Goal: Answer question/provide support

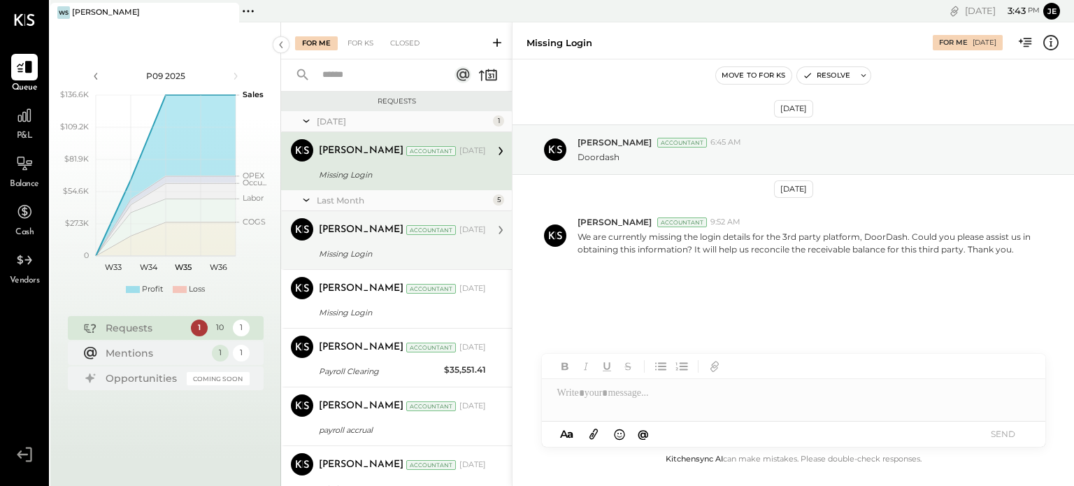
click at [394, 245] on div "Missing Login" at bounding box center [400, 253] width 163 height 17
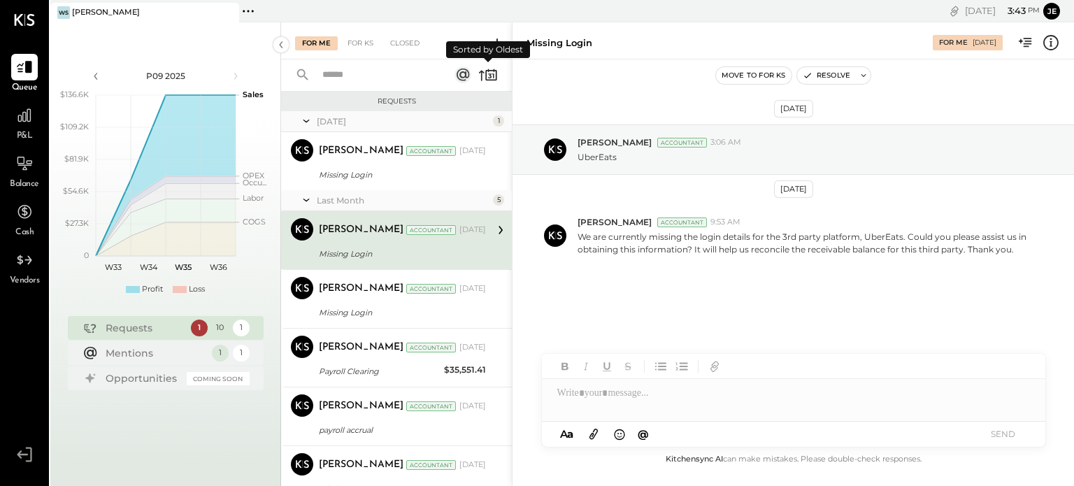
click at [489, 75] on icon at bounding box center [489, 76] width 3 height 5
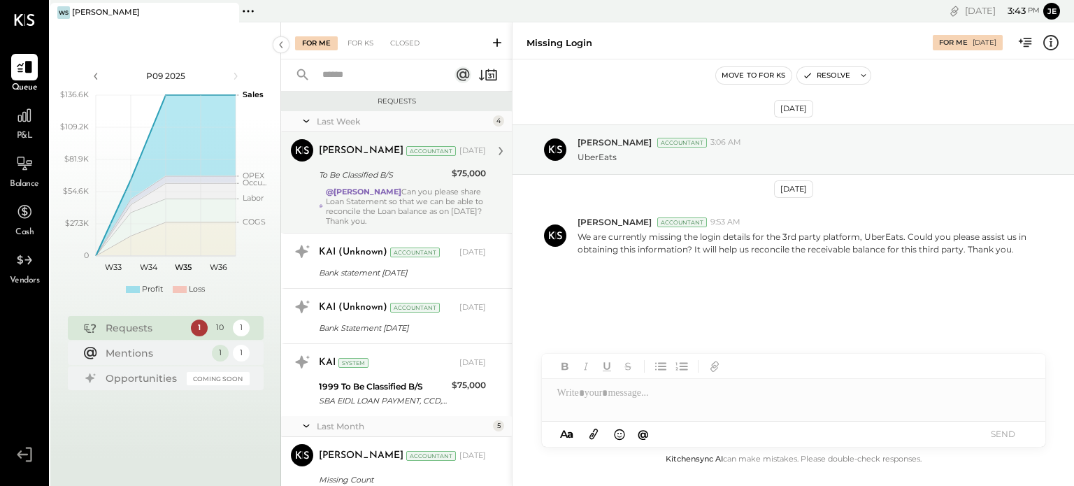
click at [420, 199] on div "@[PERSON_NAME] Can you please share Loan Statement so that we can be able to re…" at bounding box center [406, 206] width 160 height 39
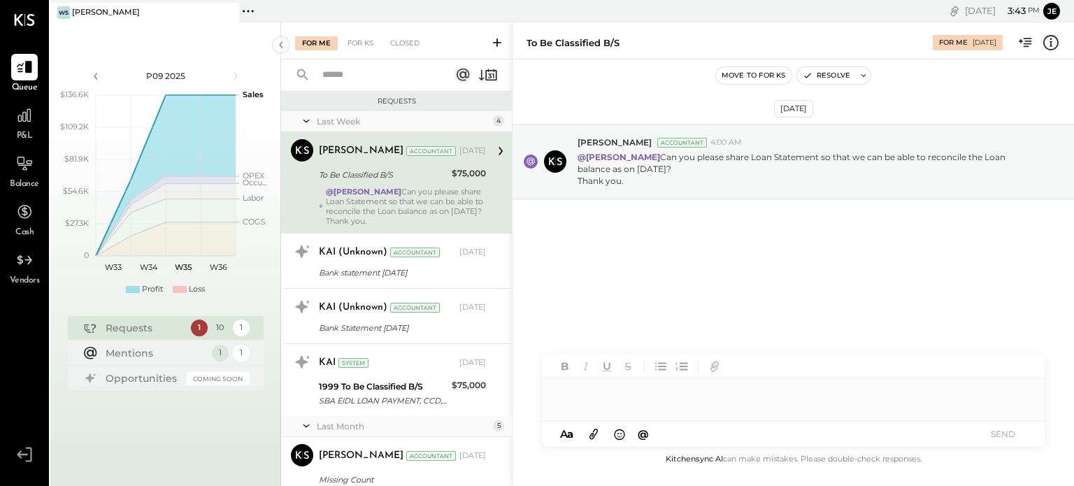
click at [617, 398] on div at bounding box center [793, 393] width 503 height 28
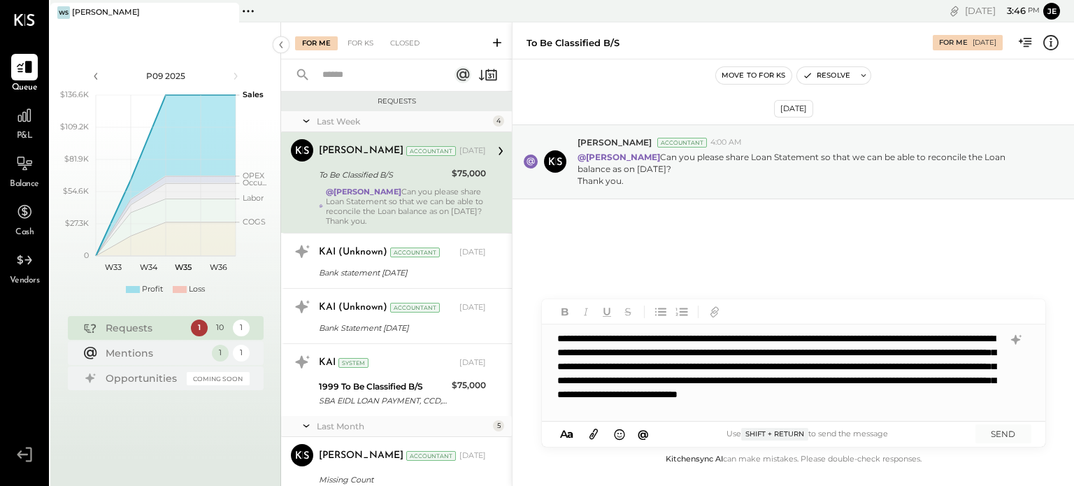
click at [938, 336] on div "**********" at bounding box center [793, 372] width 502 height 97
click at [703, 379] on div "**********" at bounding box center [793, 373] width 502 height 98
click at [998, 438] on button "SEND" at bounding box center [1003, 433] width 56 height 19
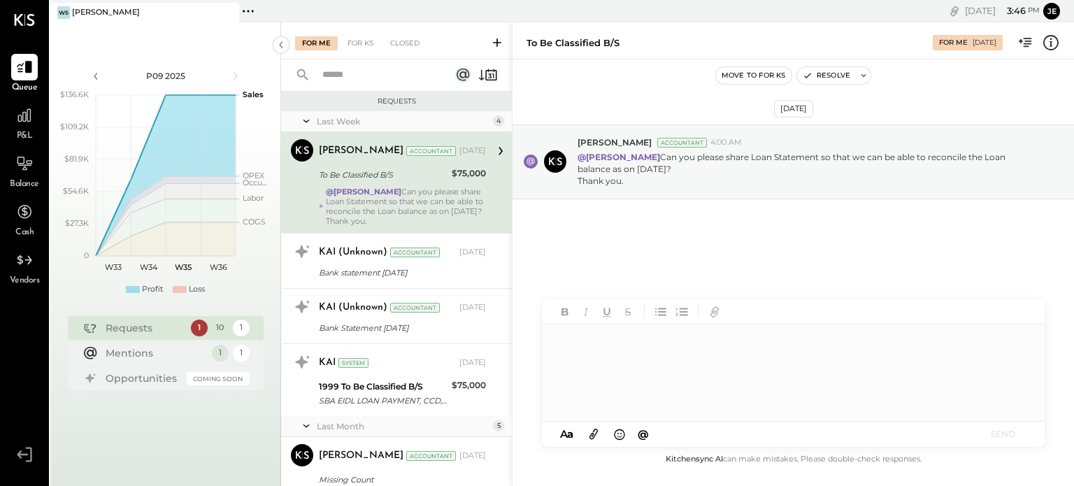
scroll to position [0, 0]
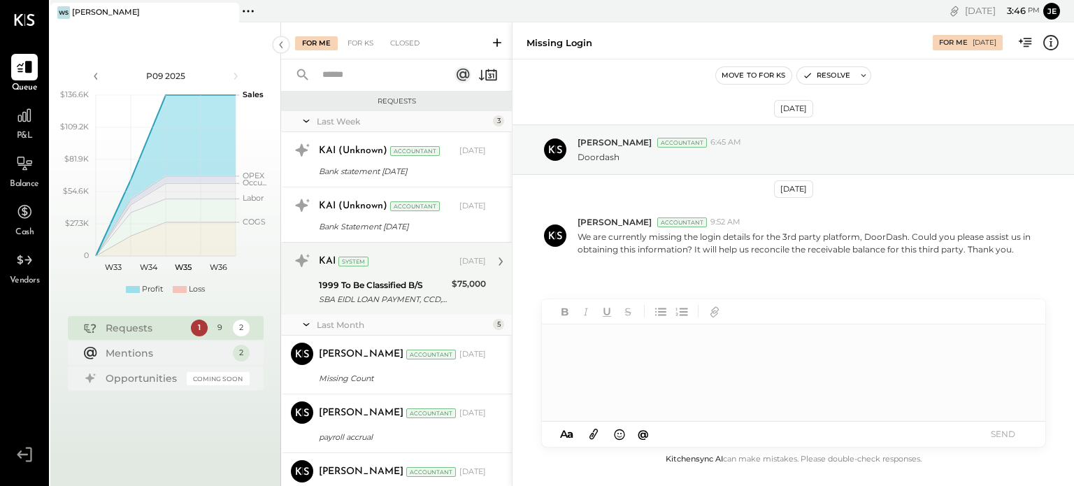
click at [359, 301] on div "SBA EIDL LOAN PAYMENT, CCD, 0000 SBA EIDL LOAN PAYMENT, CCD, 00" at bounding box center [383, 299] width 129 height 14
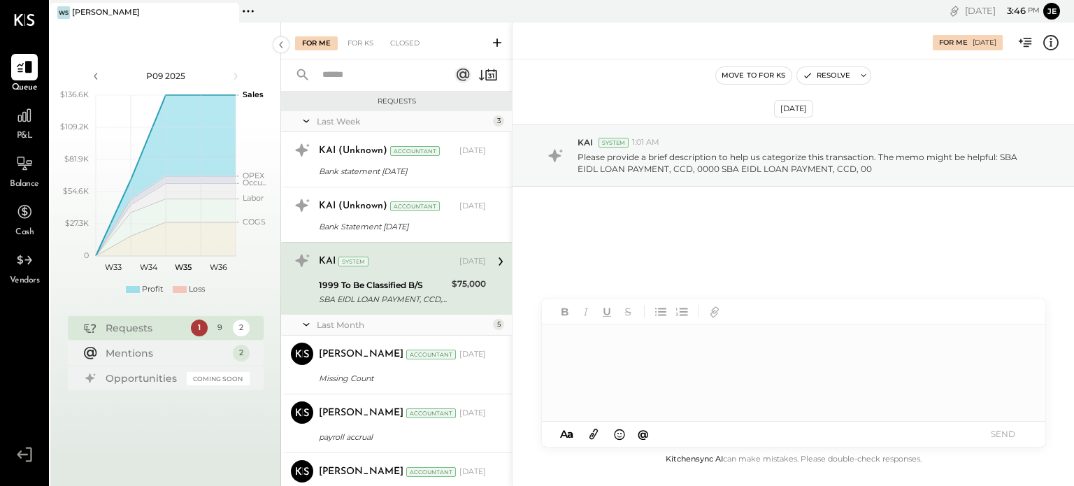
click at [601, 382] on div at bounding box center [793, 373] width 502 height 98
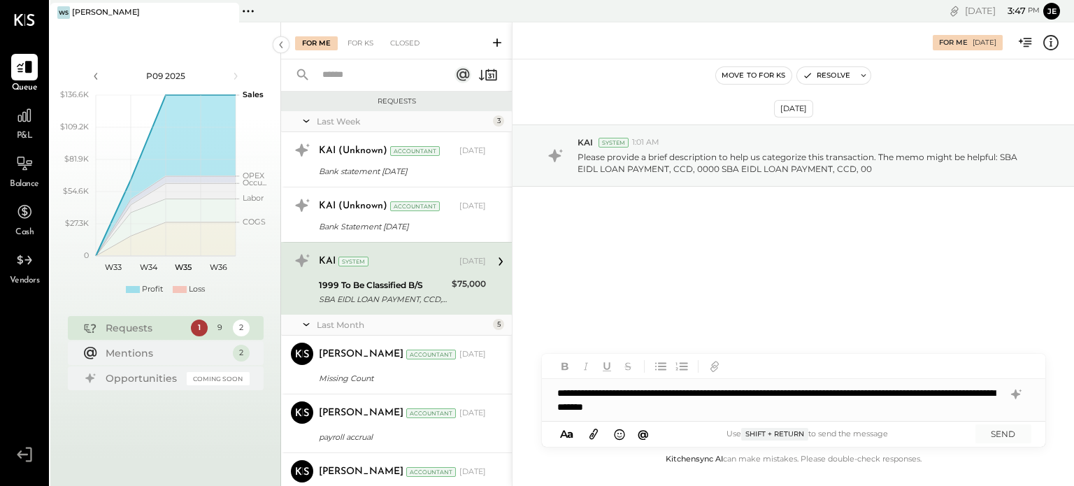
scroll to position [464, 0]
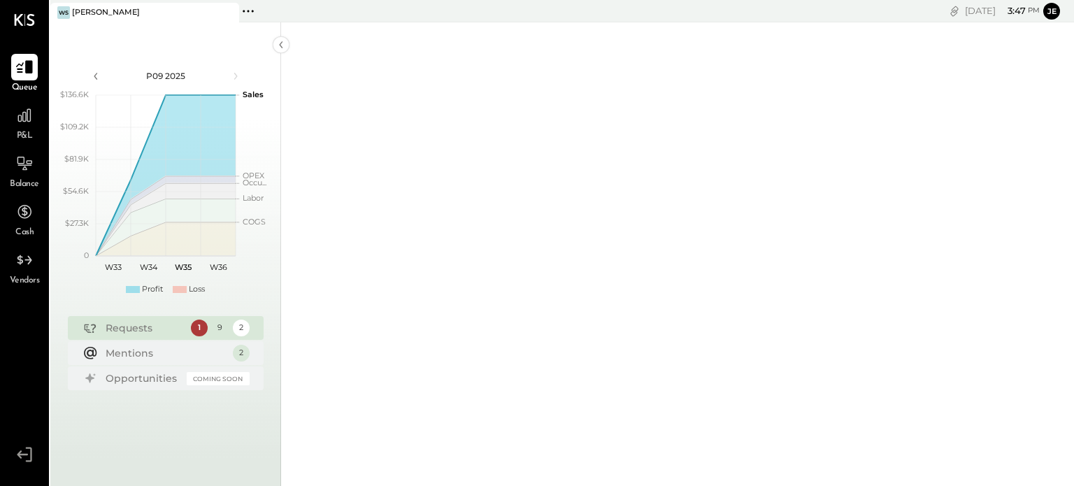
click at [24, 67] on icon at bounding box center [24, 67] width 18 height 18
click at [145, 330] on div "Requests" at bounding box center [145, 328] width 78 height 14
click at [278, 48] on icon at bounding box center [280, 44] width 15 height 25
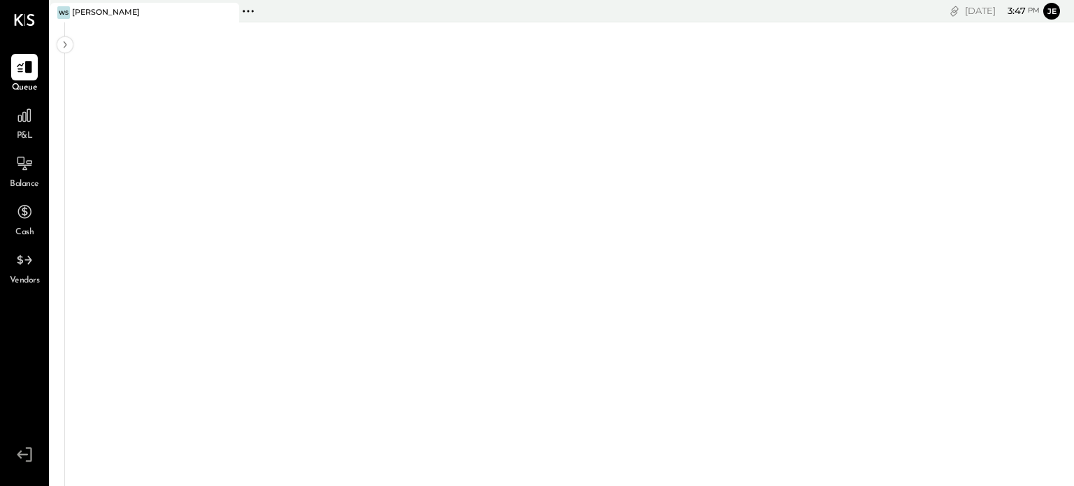
click at [32, 129] on div "P&L" at bounding box center [24, 122] width 27 height 41
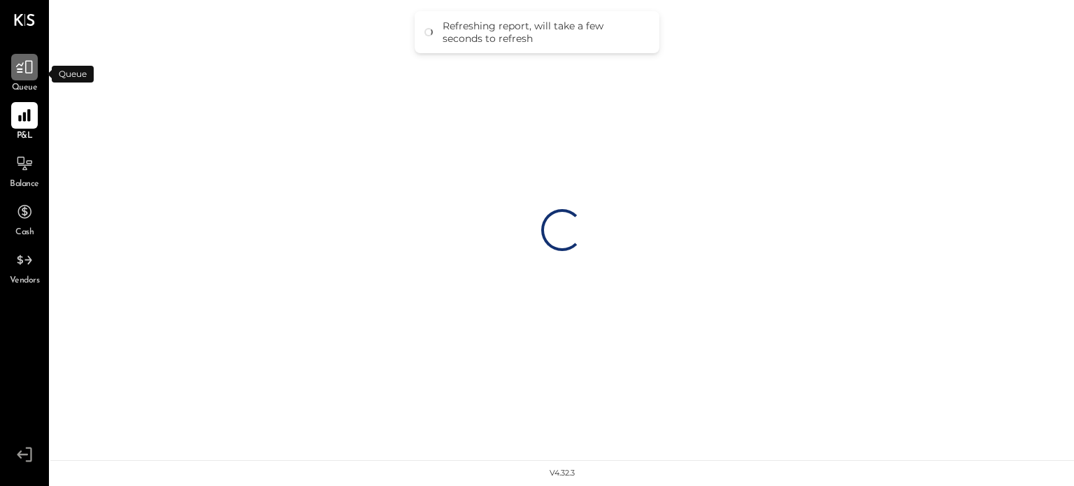
click at [29, 69] on icon at bounding box center [24, 67] width 18 height 18
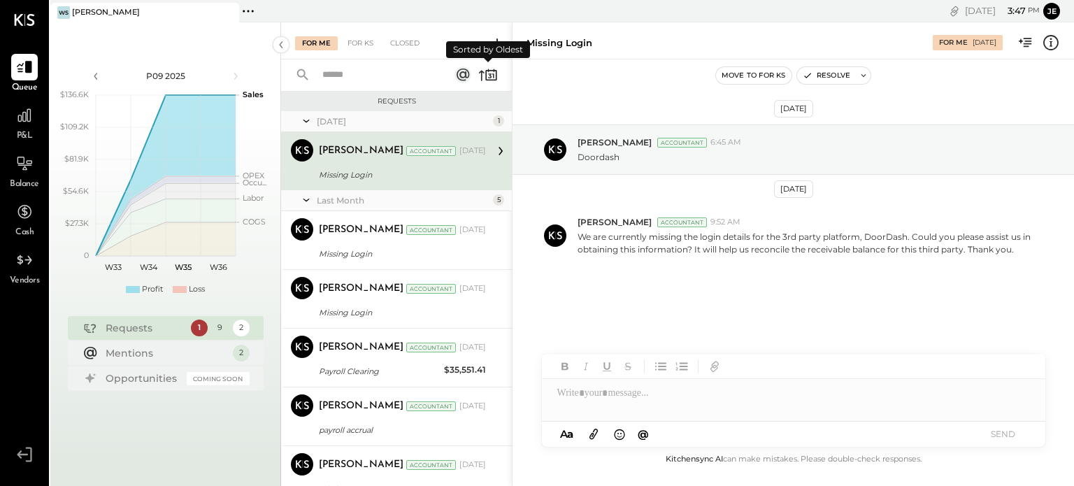
click at [495, 69] on icon at bounding box center [488, 75] width 20 height 20
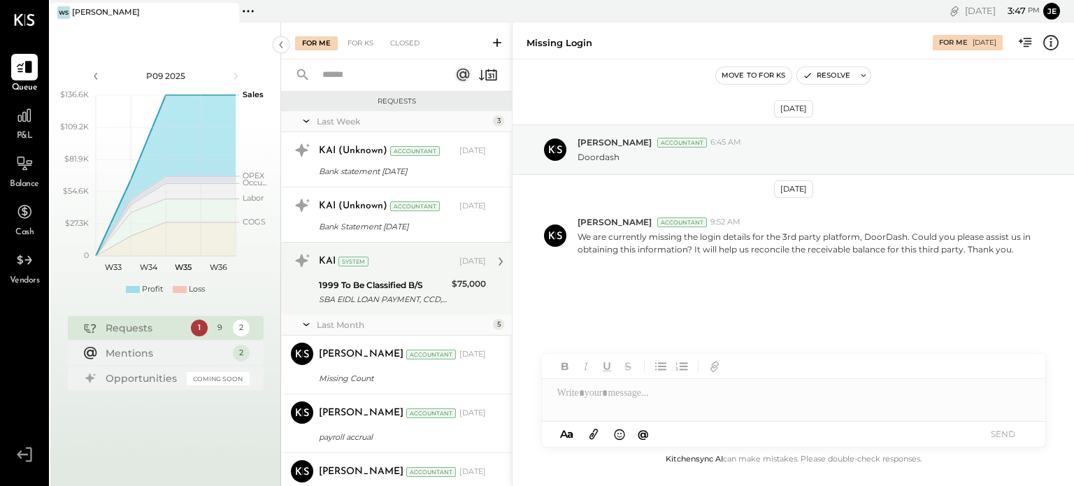
click at [386, 292] on div "SBA EIDL LOAN PAYMENT, CCD, 0000 SBA EIDL LOAN PAYMENT, CCD, 00" at bounding box center [383, 299] width 129 height 14
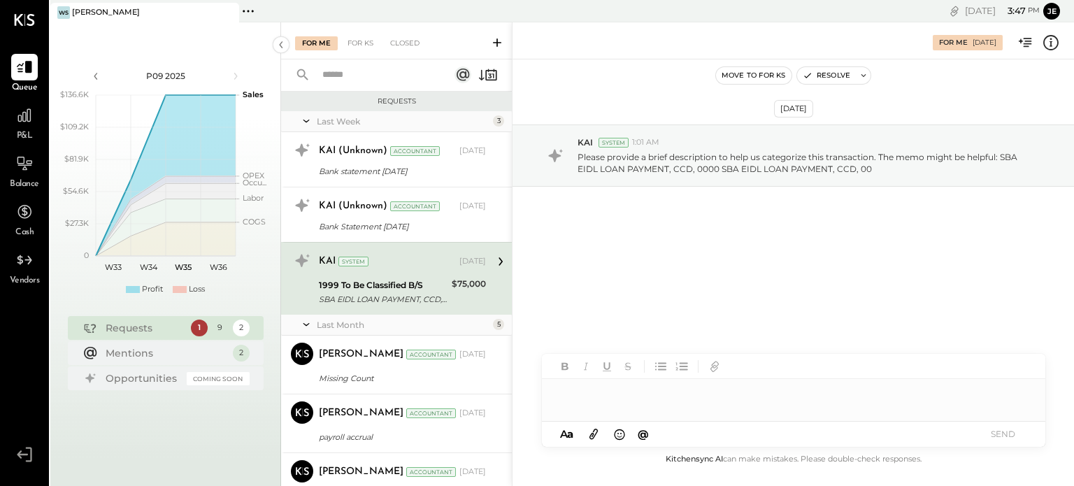
click at [603, 389] on div at bounding box center [793, 393] width 503 height 28
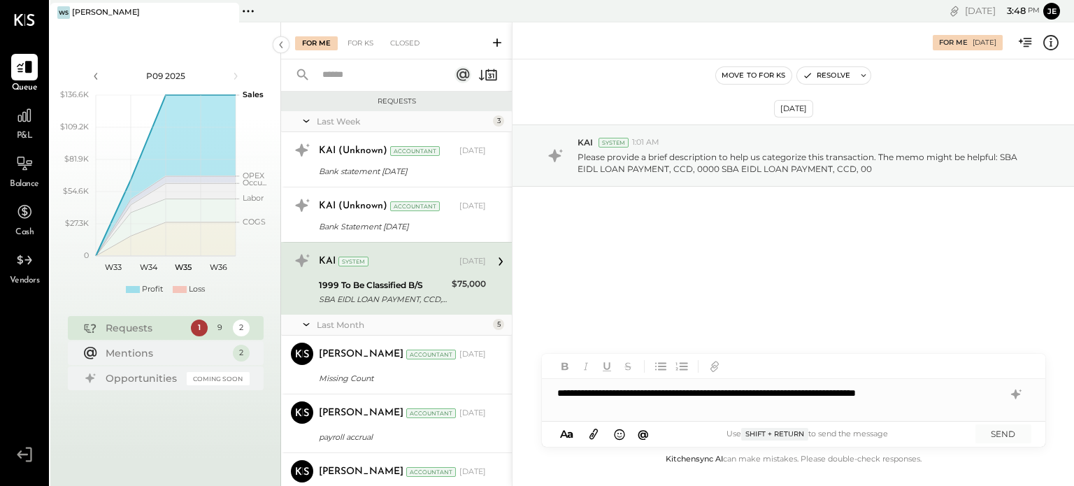
click at [652, 396] on div "**********" at bounding box center [793, 393] width 503 height 28
click at [790, 394] on div "**********" at bounding box center [793, 393] width 503 height 28
click at [731, 408] on div "**********" at bounding box center [793, 400] width 503 height 42
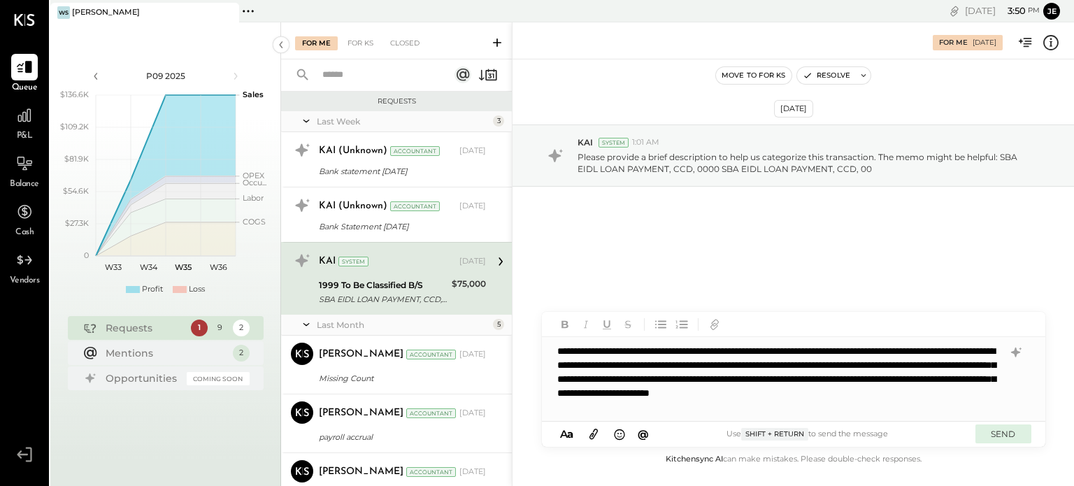
click at [997, 433] on button "SEND" at bounding box center [1003, 433] width 56 height 19
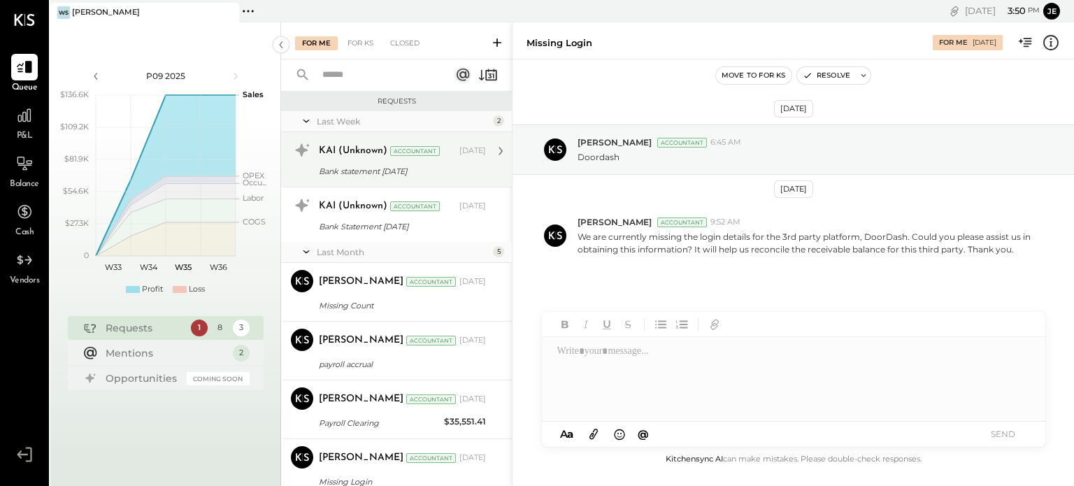
click at [341, 166] on div "Bank statement [DATE]" at bounding box center [400, 171] width 163 height 14
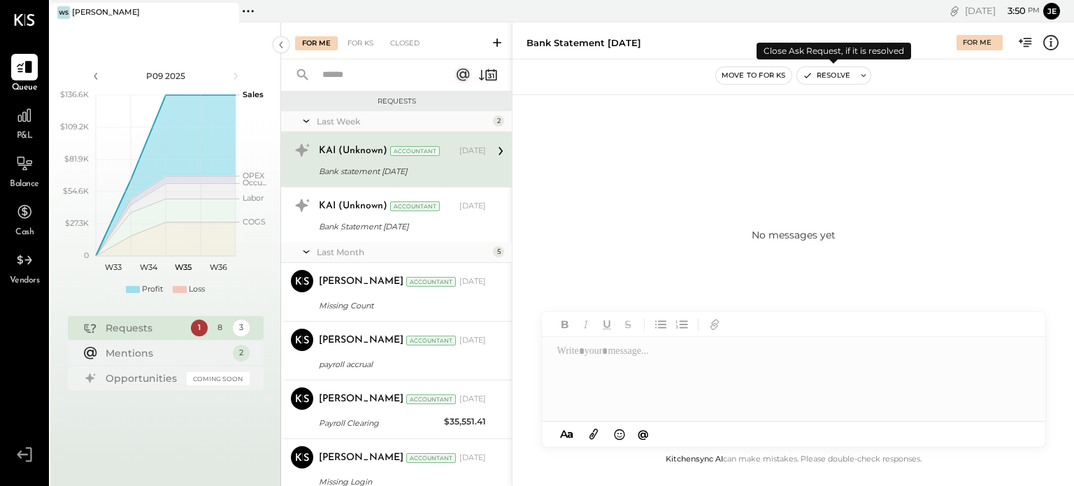
click at [856, 71] on button at bounding box center [863, 75] width 14 height 17
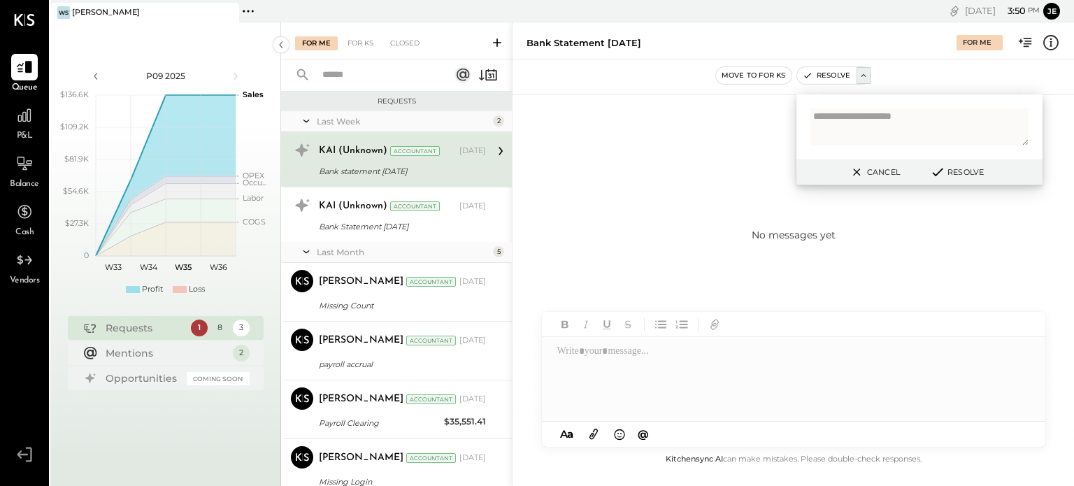
click at [951, 173] on button "Resolve" at bounding box center [956, 172] width 63 height 17
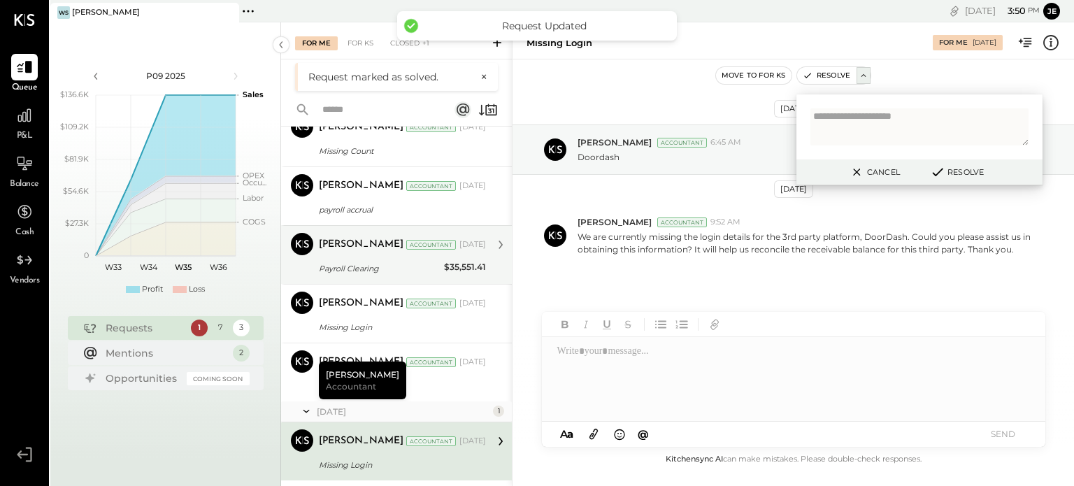
scroll to position [17, 0]
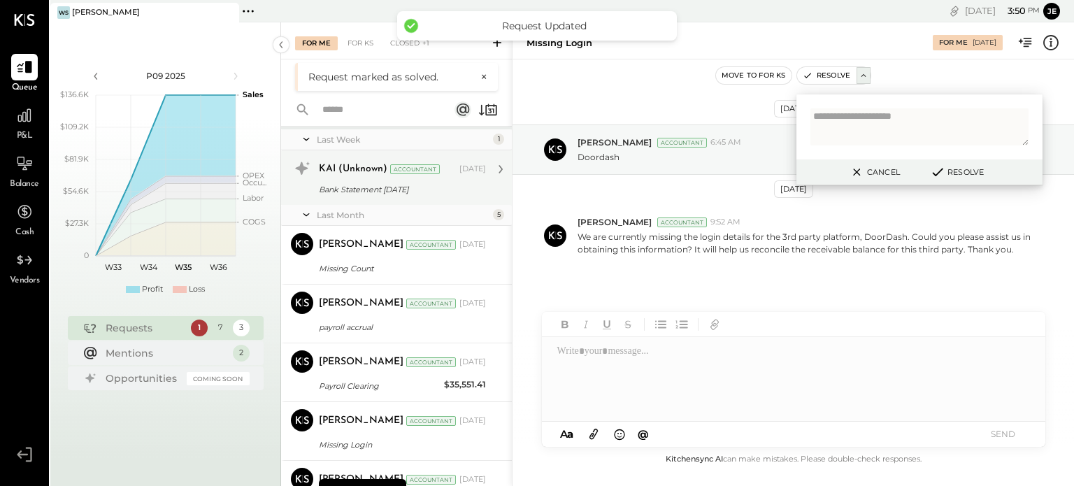
click at [375, 174] on div "KAI (Unknown)" at bounding box center [353, 169] width 69 height 14
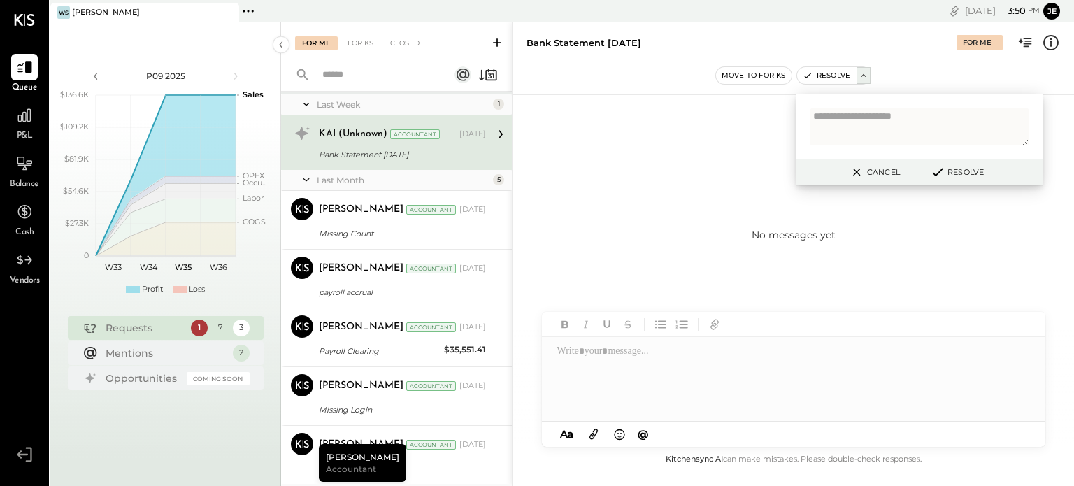
click at [880, 124] on textarea at bounding box center [919, 126] width 218 height 37
type textarea "********"
click at [946, 171] on button "Resolve" at bounding box center [956, 172] width 63 height 17
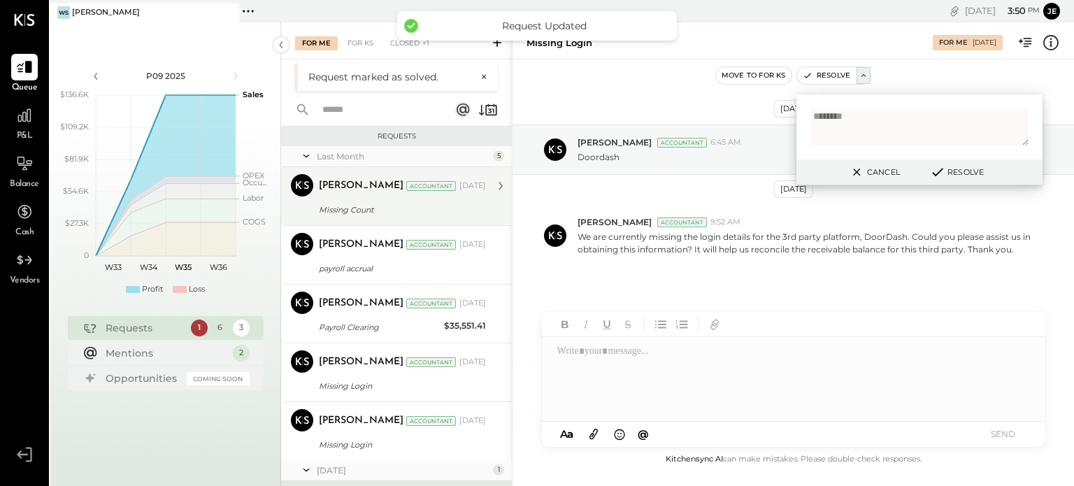
click at [361, 201] on div "Missing Count" at bounding box center [400, 209] width 163 height 17
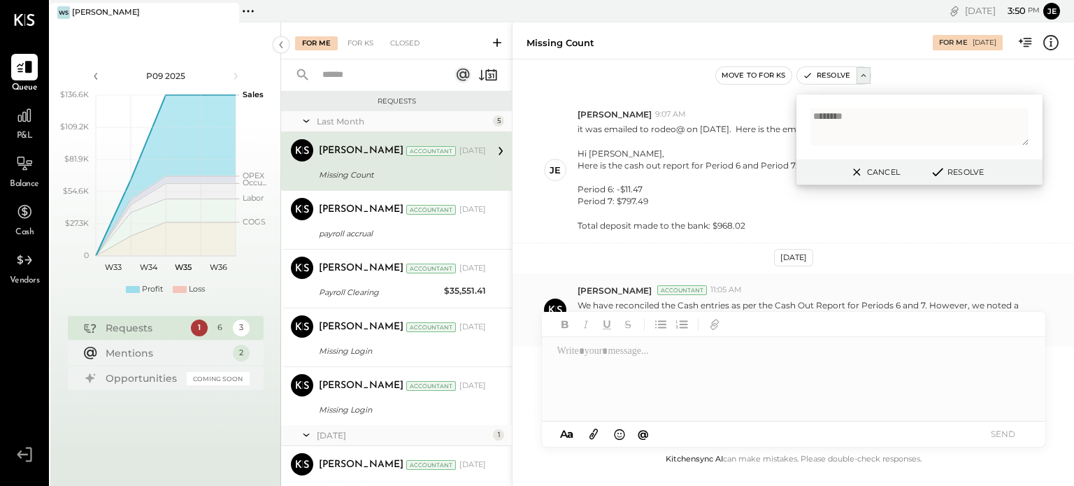
click at [821, 299] on p "We have reconciled the Cash entries as per the Cash Out Report for Periods 6 an…" at bounding box center [807, 317] width 461 height 36
click at [926, 257] on div "[DATE] [PERSON_NAME] Accountant 5:51 AM Cash Count P5,[DATE], 2025 [PERSON_NAME…" at bounding box center [792, 272] width 561 height 357
click at [871, 170] on button "Cancel" at bounding box center [874, 172] width 60 height 18
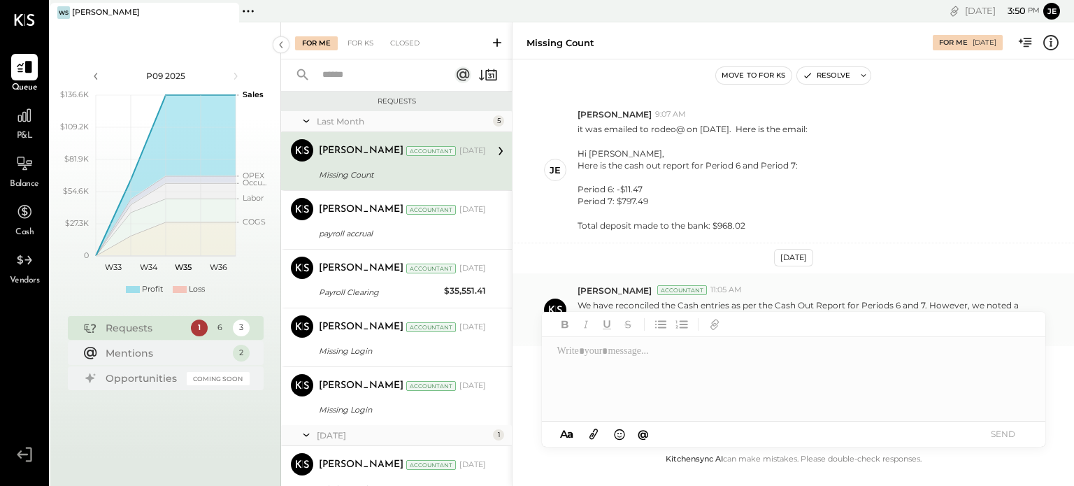
click at [608, 299] on p "We have reconciled the Cash entries as per the Cash Out Report for Periods 6 an…" at bounding box center [807, 317] width 461 height 36
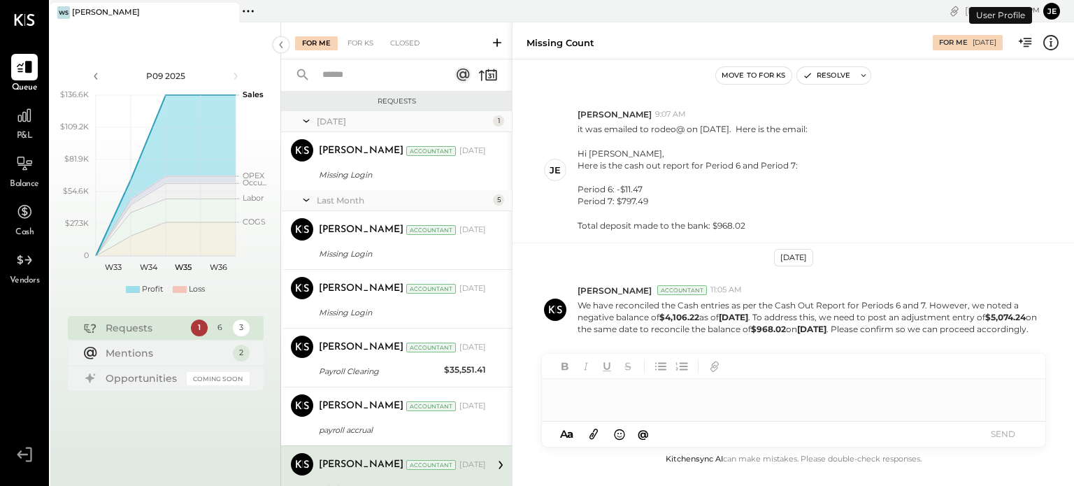
scroll to position [59, 0]
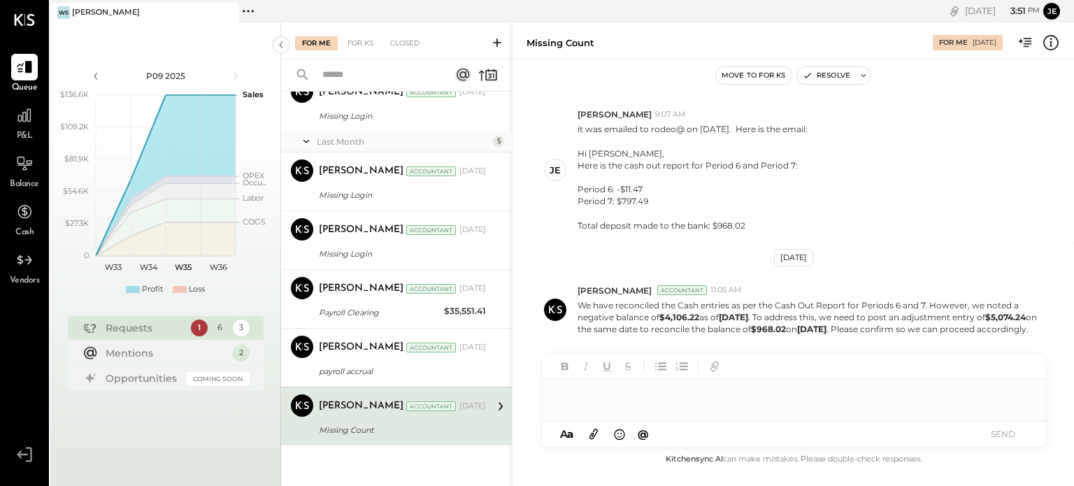
click at [580, 389] on div at bounding box center [793, 393] width 503 height 28
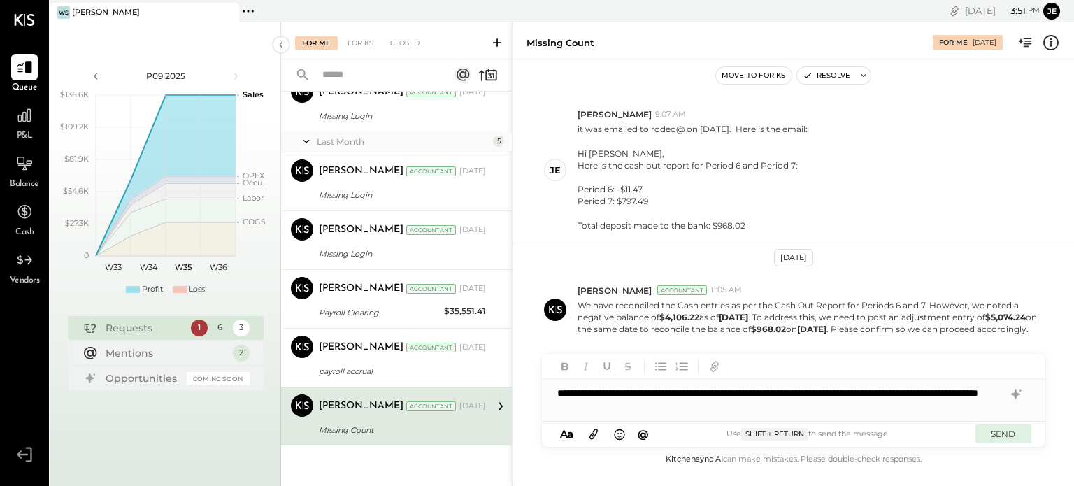
click at [1000, 434] on button "SEND" at bounding box center [1003, 433] width 56 height 19
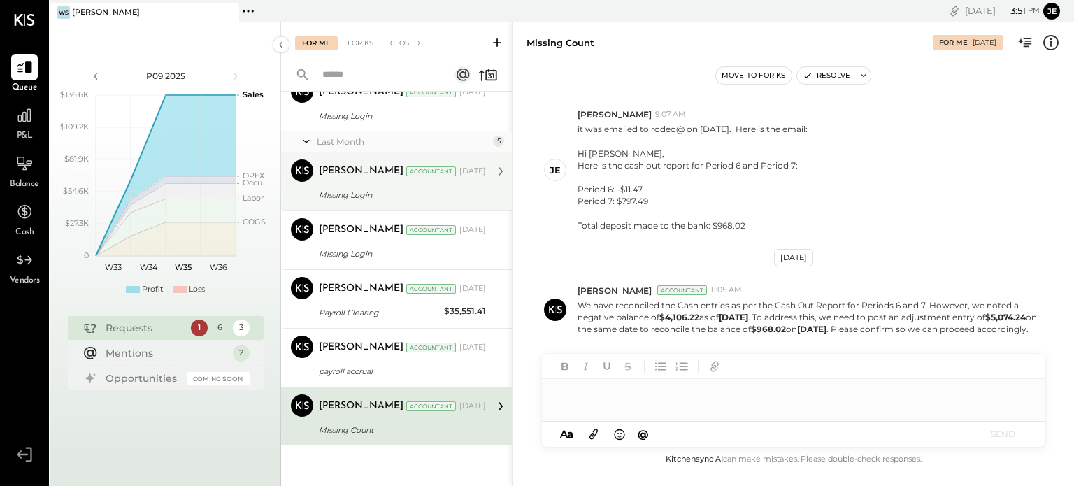
scroll to position [0, 0]
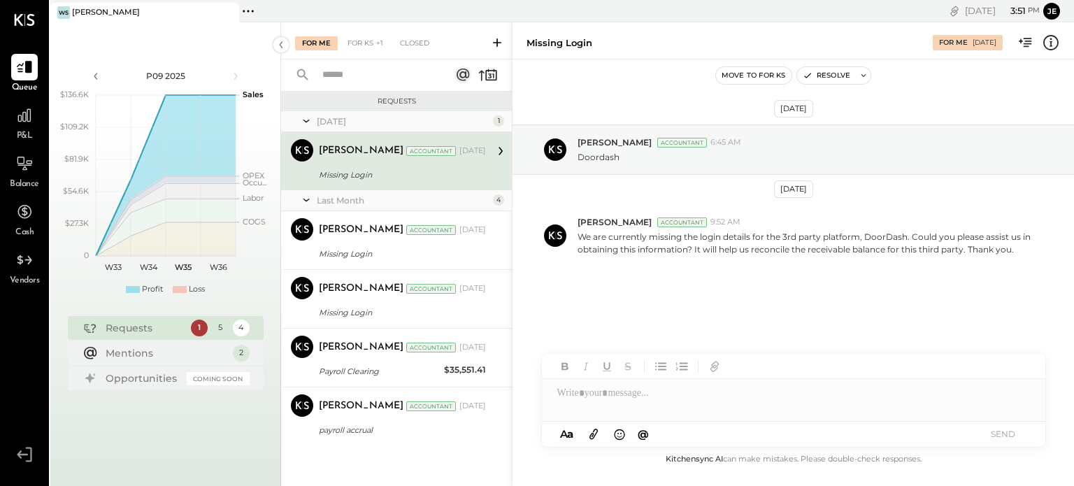
click at [368, 170] on div "Missing Login" at bounding box center [400, 175] width 163 height 14
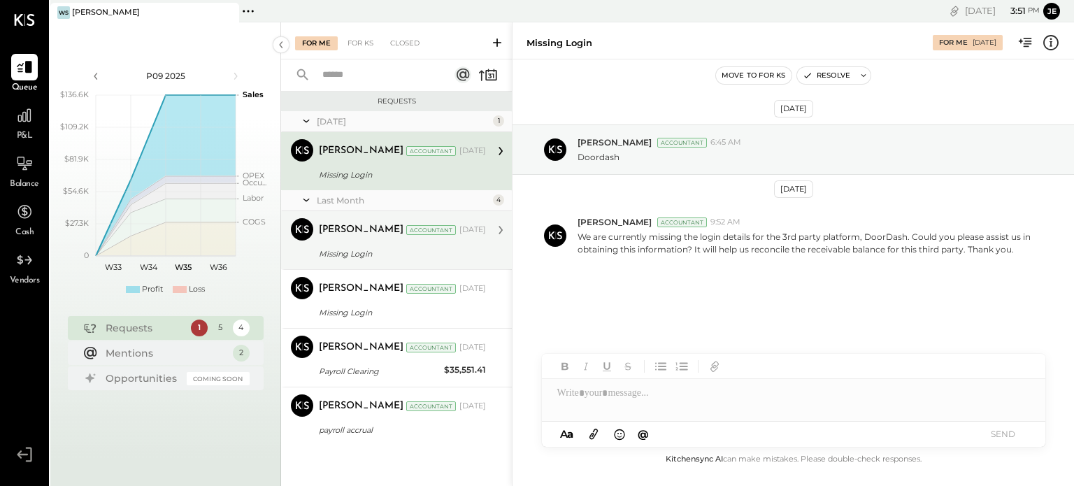
click at [364, 241] on div "Zankhana Vyas Accountant Jul 15, 2025" at bounding box center [402, 230] width 167 height 24
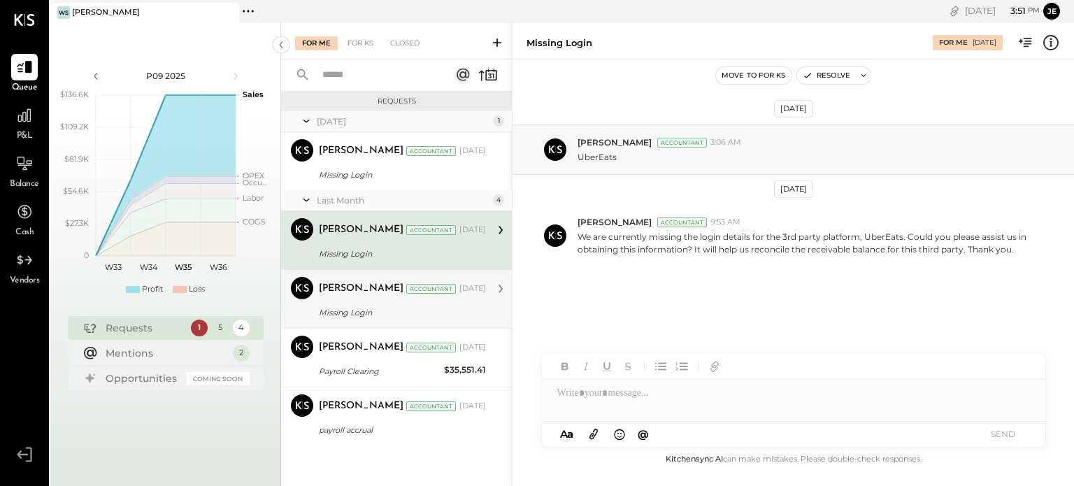
click at [354, 296] on div "Zankhana Vyas Accountant Jul 15, 2025" at bounding box center [402, 289] width 167 height 20
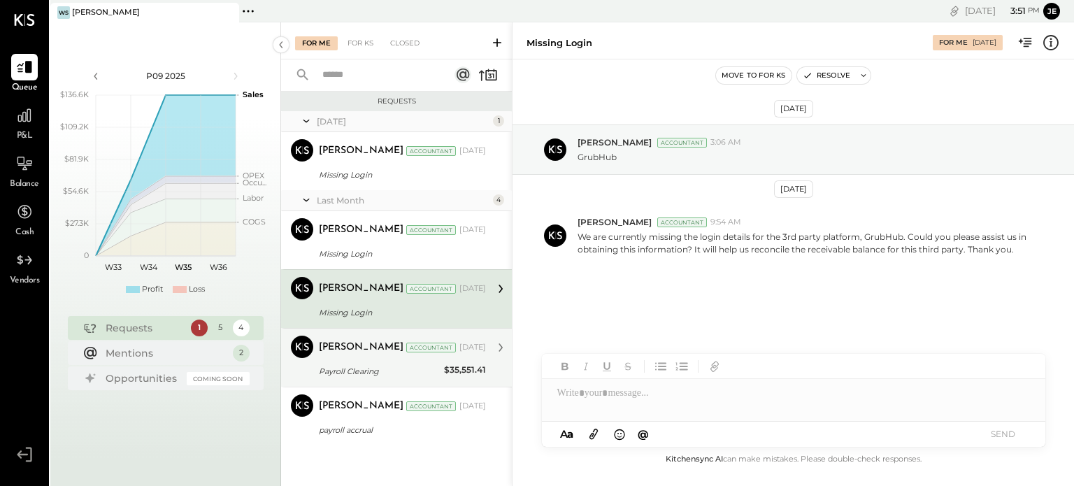
click at [347, 349] on div "[PERSON_NAME]" at bounding box center [361, 347] width 85 height 14
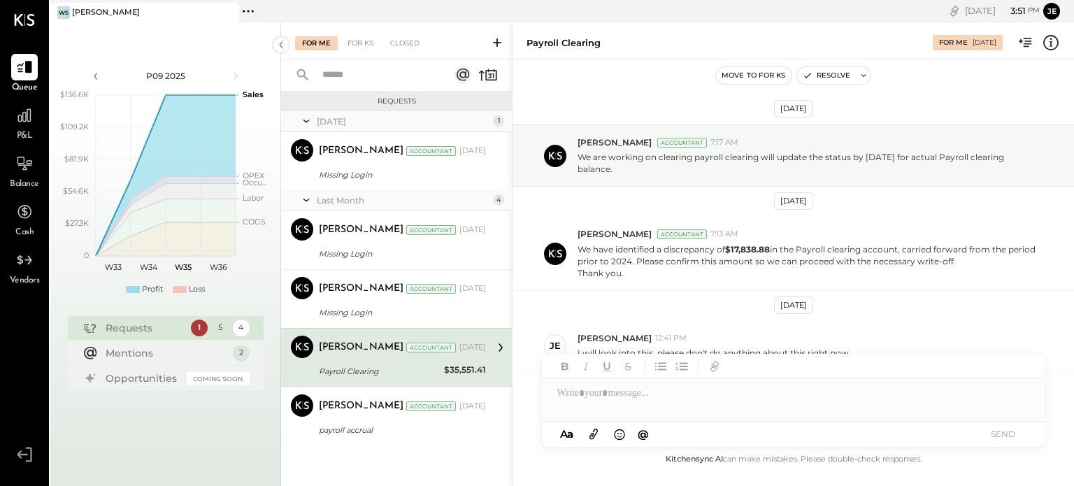
scroll to position [101, 0]
